Goal: Navigation & Orientation: Understand site structure

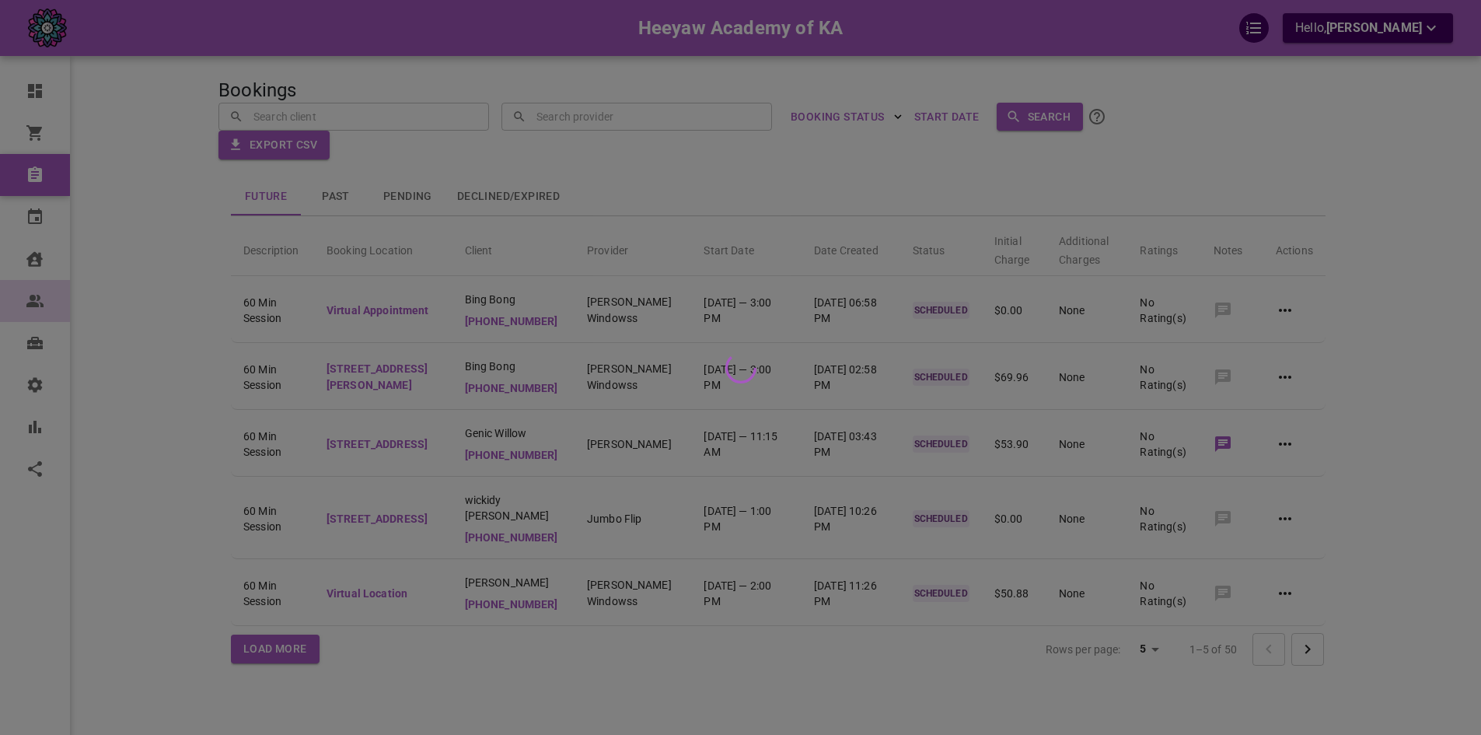
click at [60, 300] on div at bounding box center [740, 367] width 1481 height 735
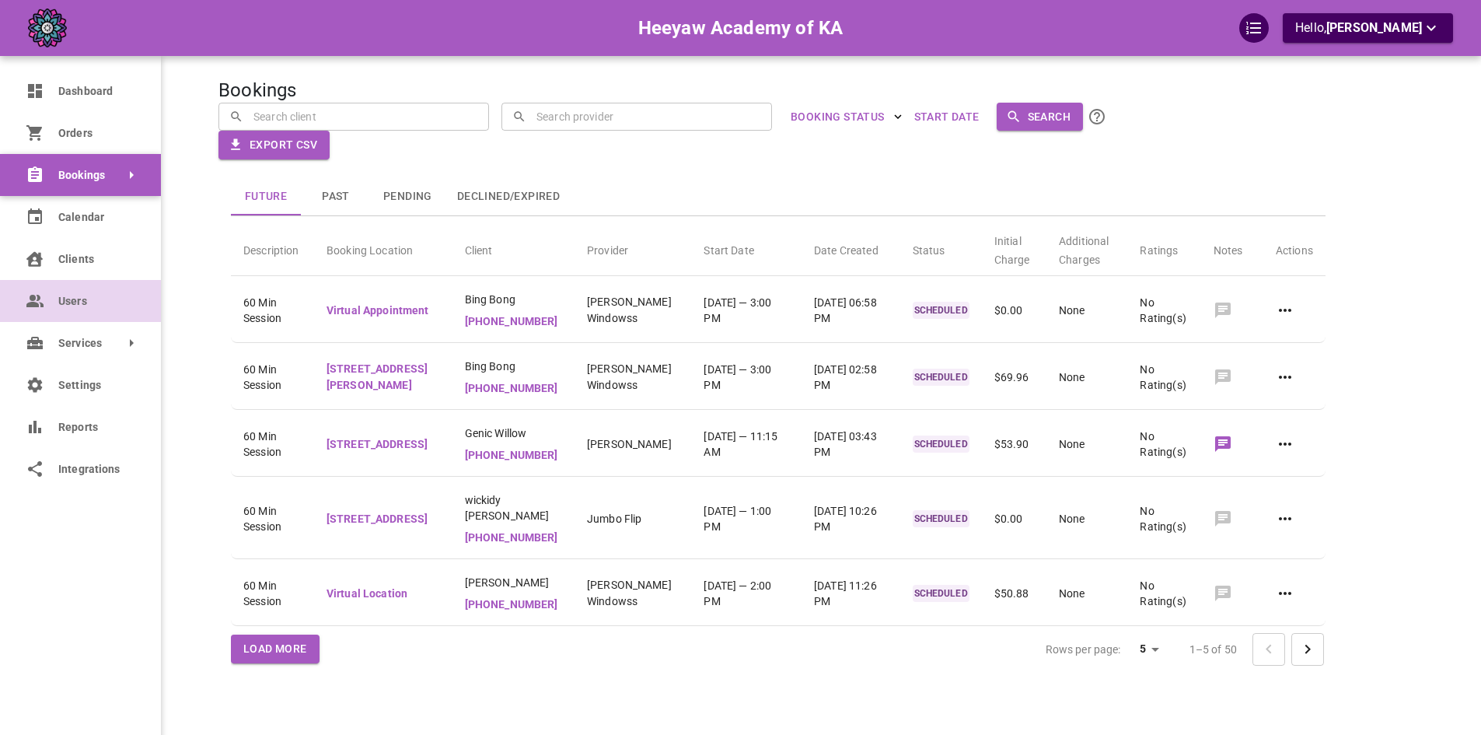
click at [37, 297] on icon at bounding box center [33, 301] width 14 height 12
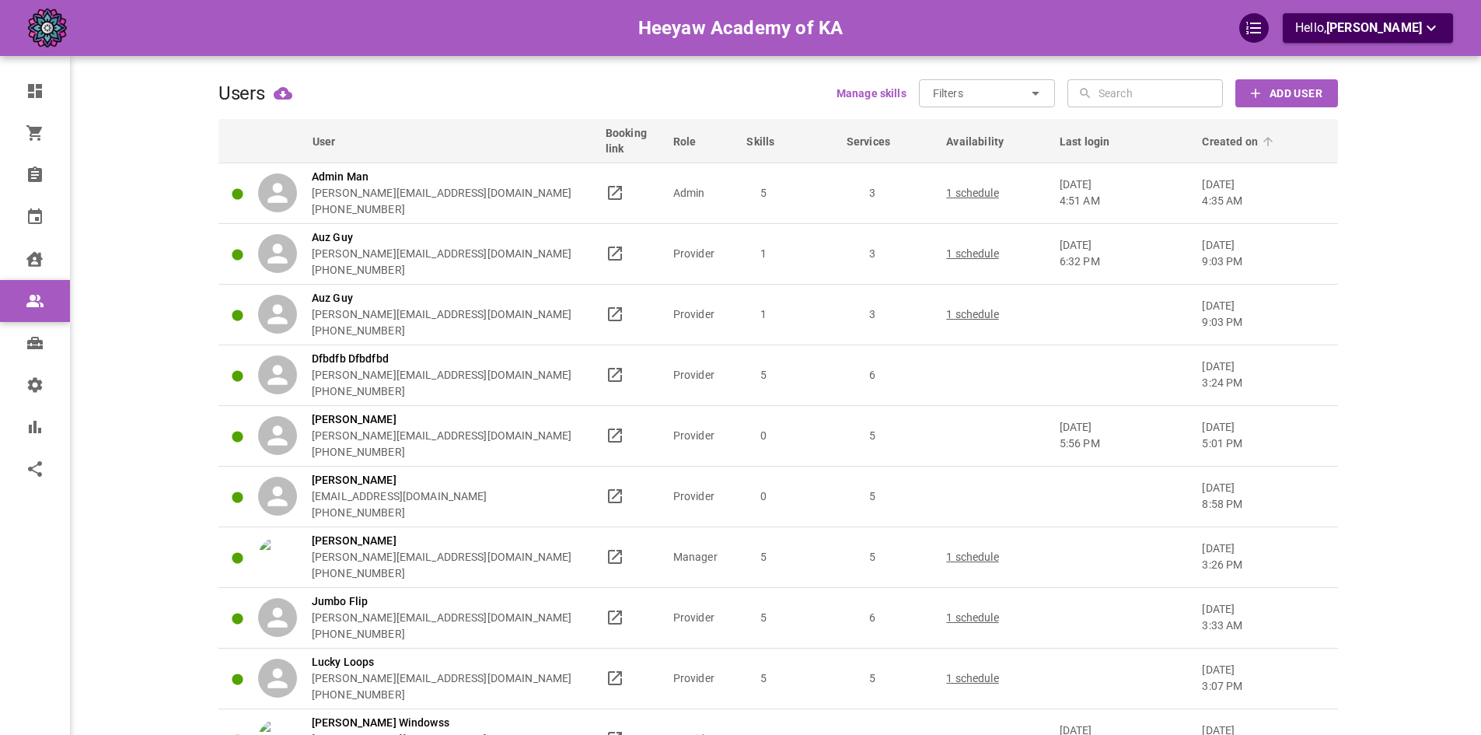
click at [1228, 138] on span "Created on" at bounding box center [1240, 142] width 76 height 16
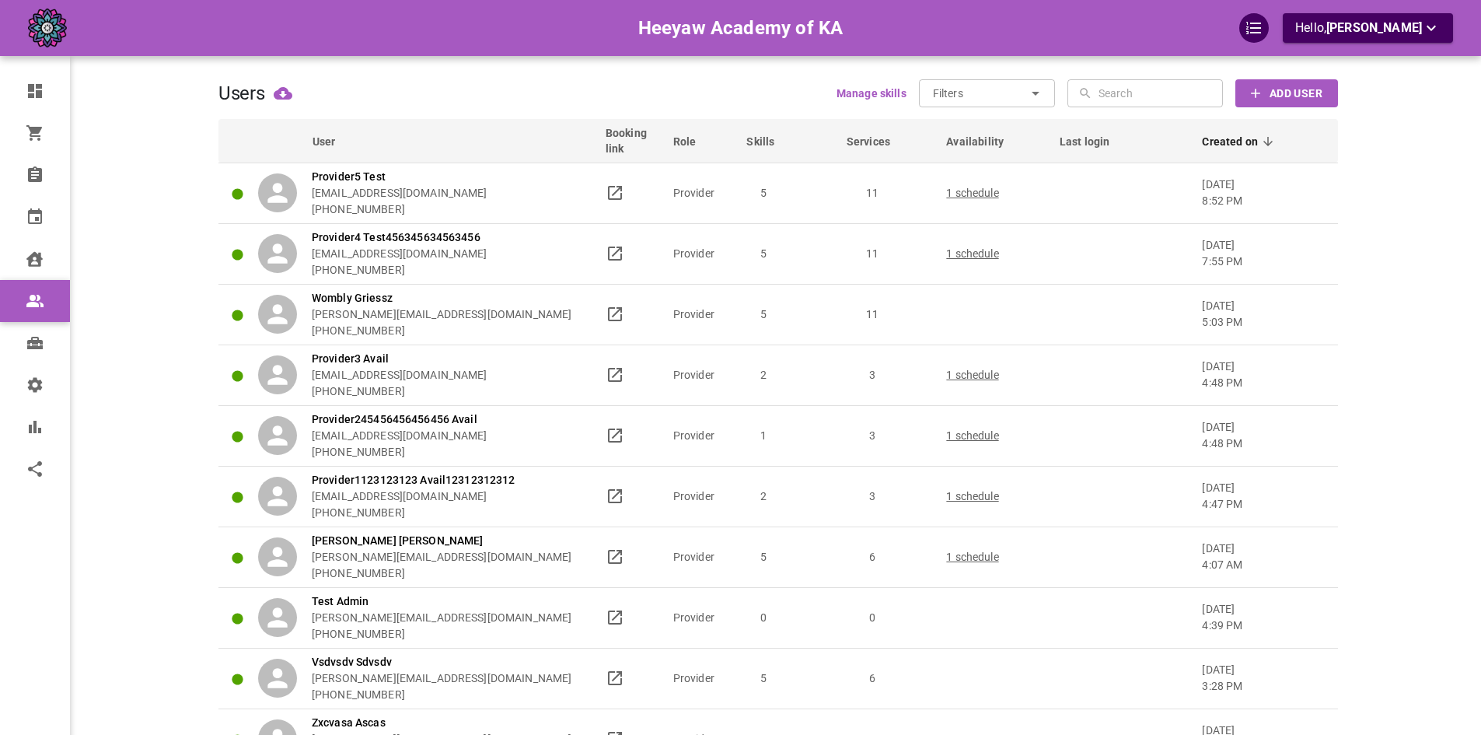
click at [1342, 256] on main at bounding box center [1395, 390] width 115 height 735
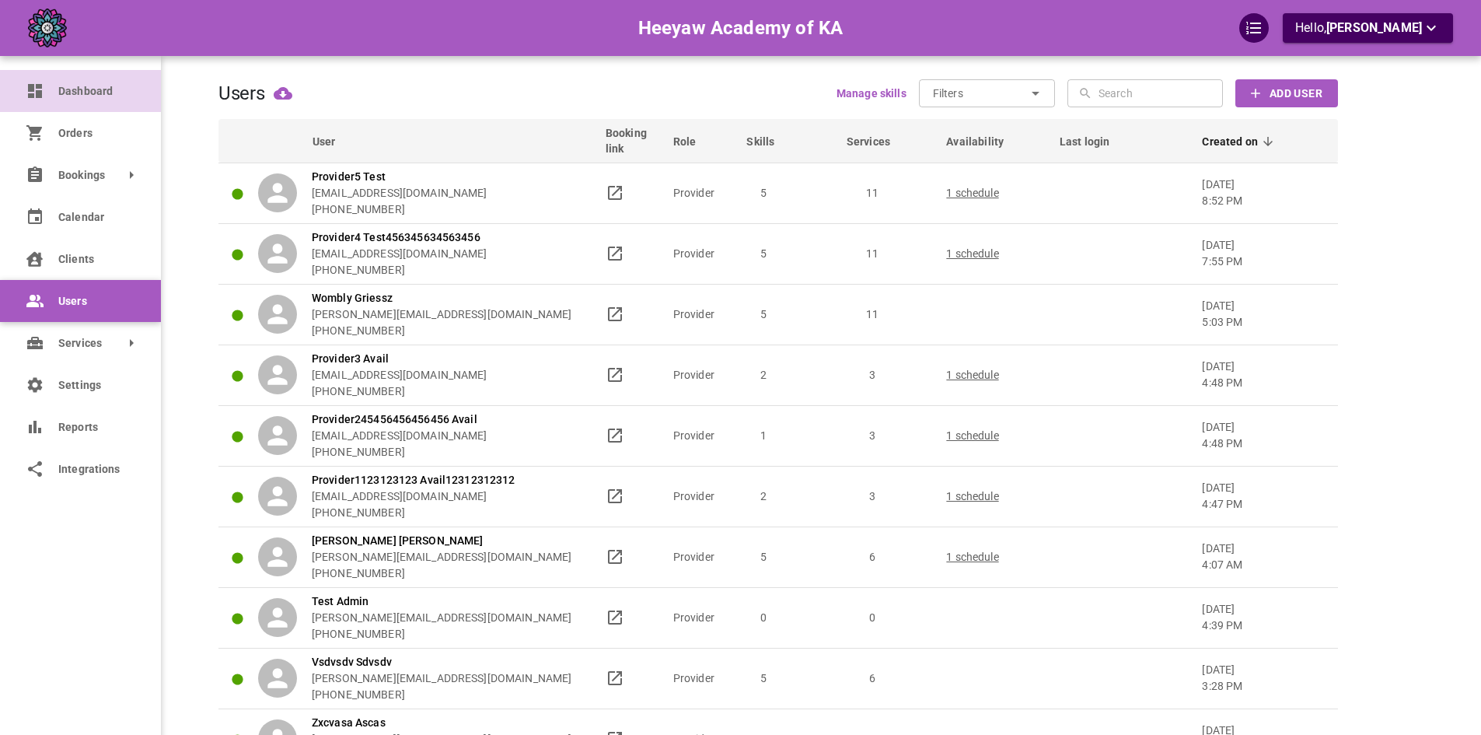
click at [58, 92] on span "Dashboard" at bounding box center [95, 91] width 75 height 16
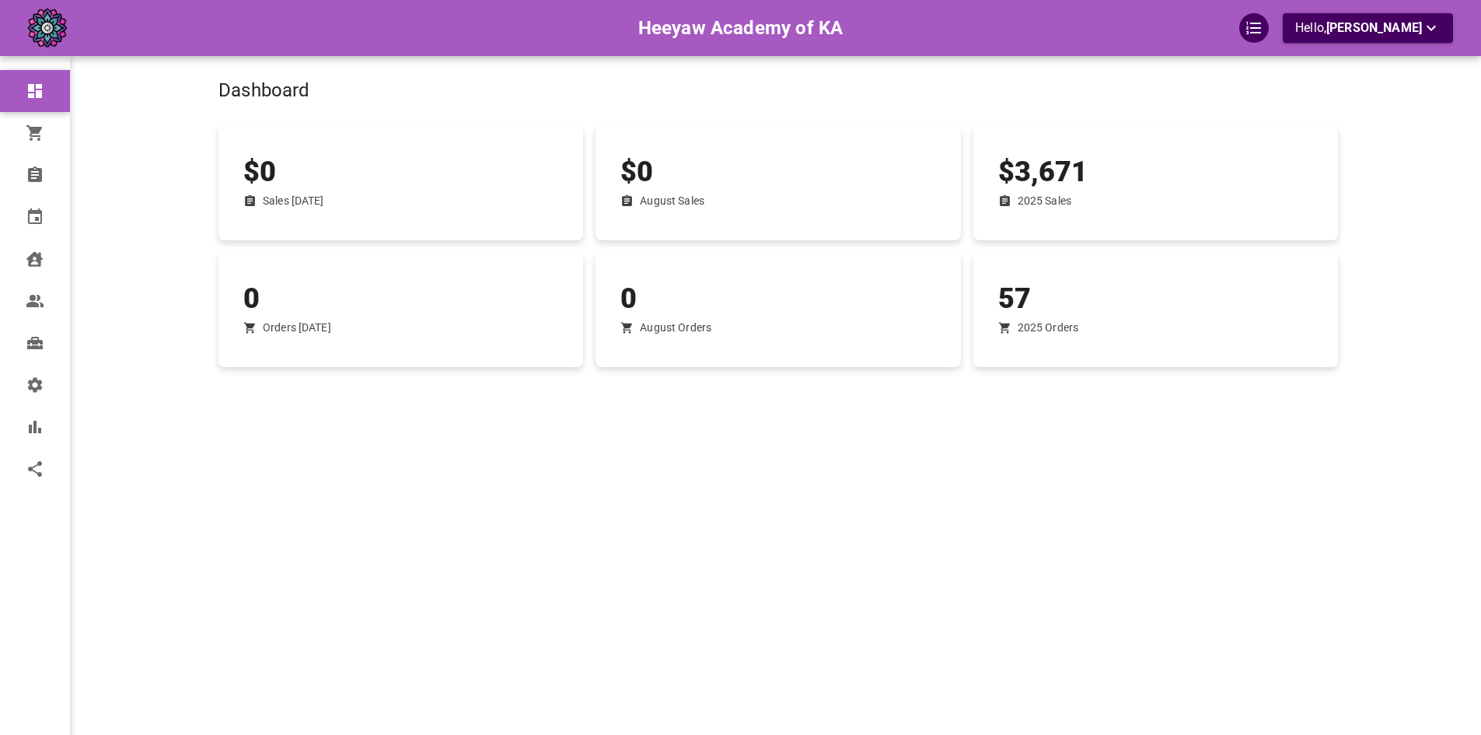
click at [144, 237] on div "Heeyaw Academy of KA Hello, [PERSON_NAME]" at bounding box center [160, 390] width 115 height 735
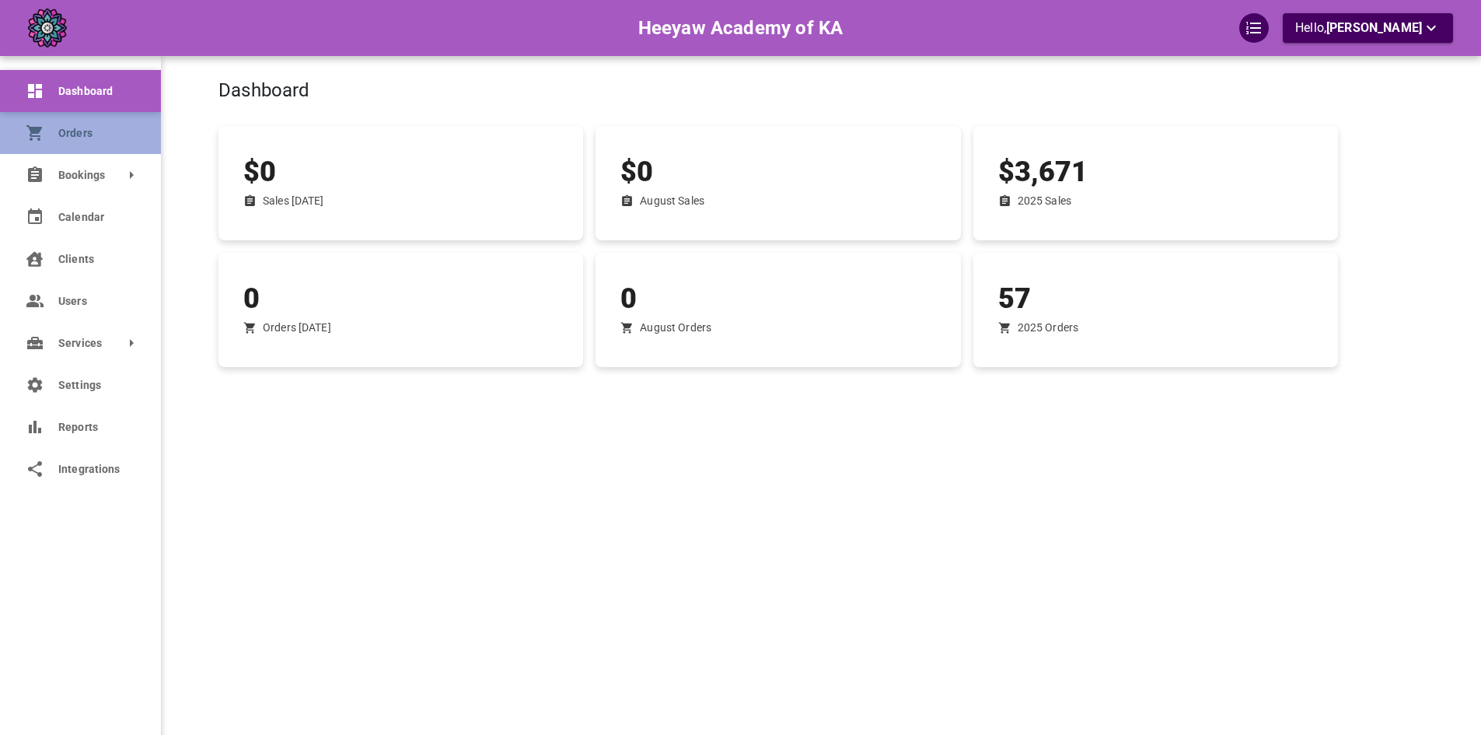
click at [34, 135] on icon at bounding box center [34, 133] width 16 height 16
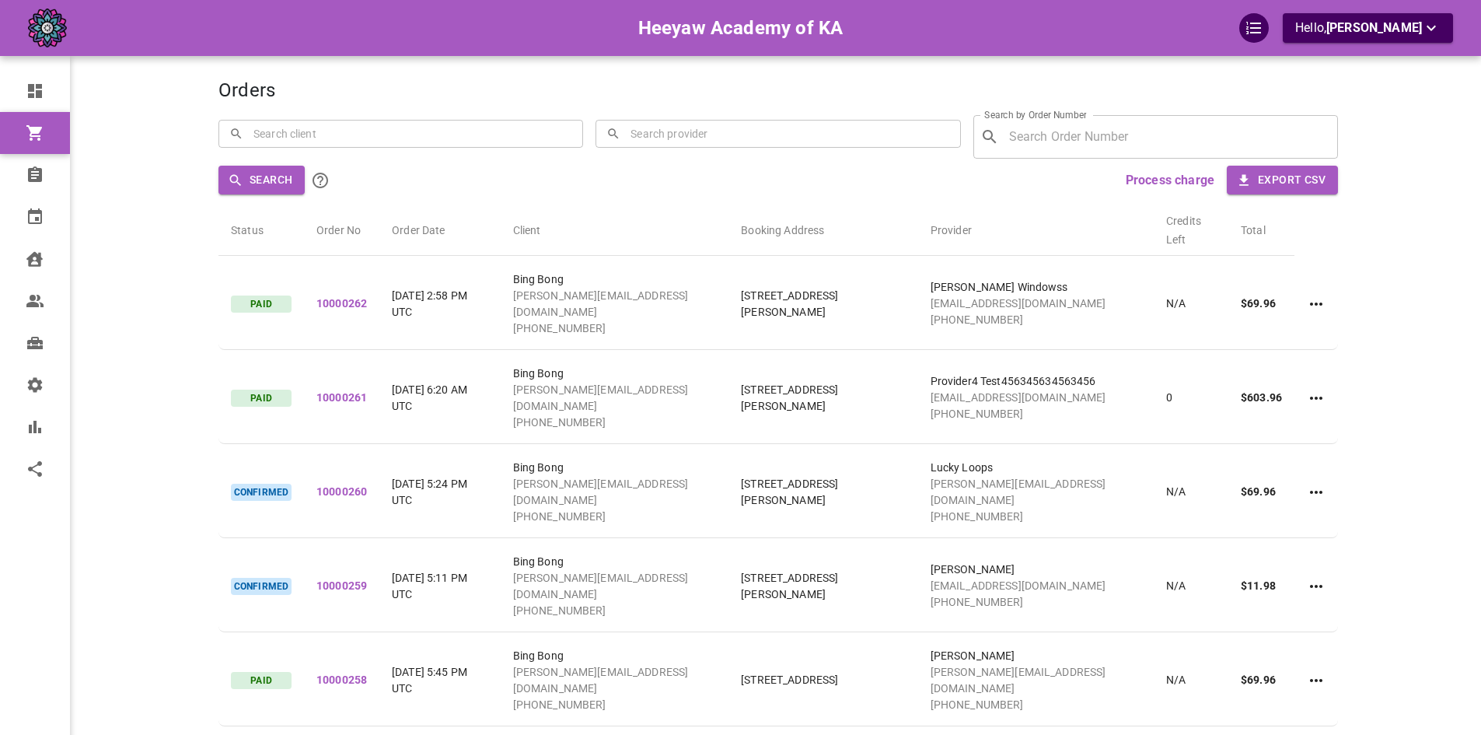
click at [955, 197] on table "Status Order No Order Date Client Booking Address Provider Credits Left Total P…" at bounding box center [777, 464] width 1119 height 536
click at [1344, 37] on p "Hello, [PERSON_NAME]" at bounding box center [1367, 28] width 145 height 19
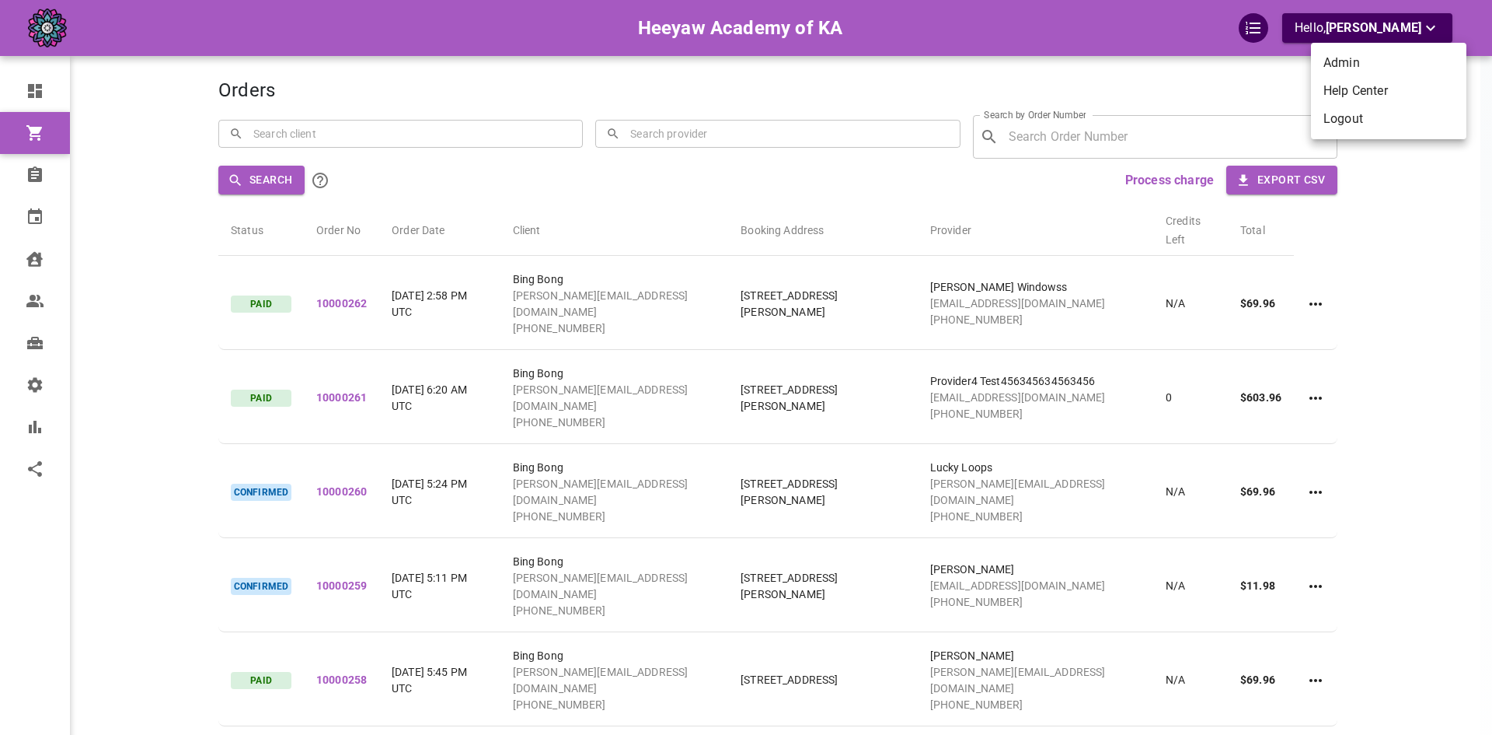
click at [1076, 27] on div at bounding box center [746, 367] width 1492 height 735
